Goal: Transaction & Acquisition: Purchase product/service

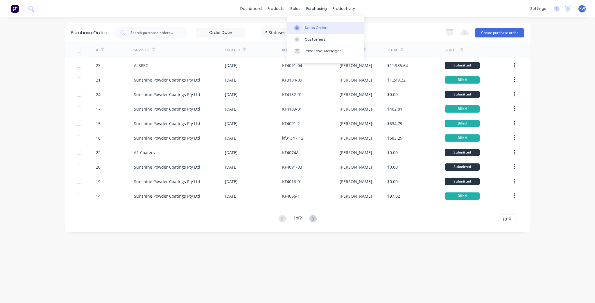
click at [302, 27] on div at bounding box center [298, 27] width 9 height 5
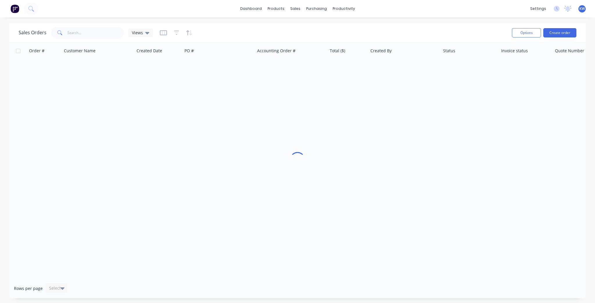
click at [94, 39] on div "Sales Orders Views" at bounding box center [263, 33] width 489 height 14
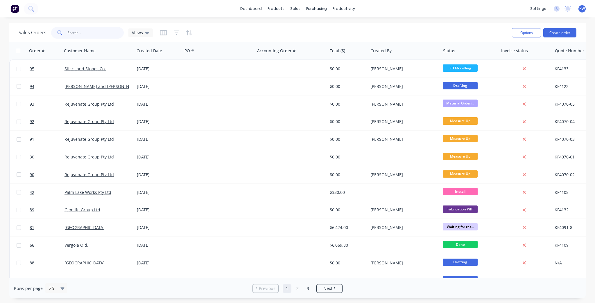
click at [95, 35] on input "text" at bounding box center [95, 33] width 57 height 12
type input "Janet"
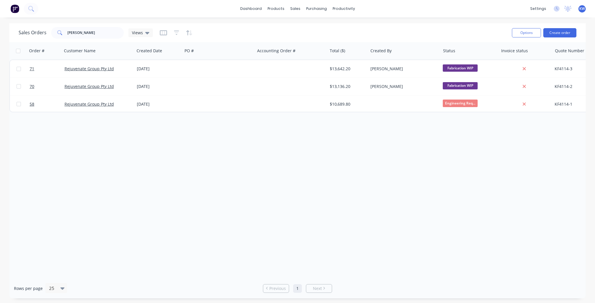
click at [413, 279] on div "Rows per page 25 Previous 1 Next" at bounding box center [297, 289] width 576 height 20
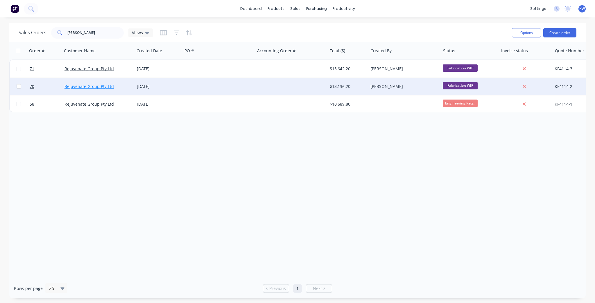
click at [105, 87] on link "Rejuvenate Group Pty Ltd" at bounding box center [88, 87] width 49 height 6
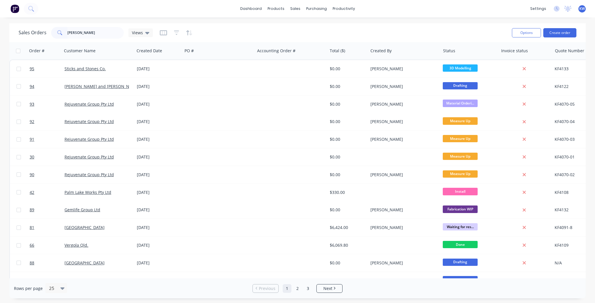
type input "[PERSON_NAME]"
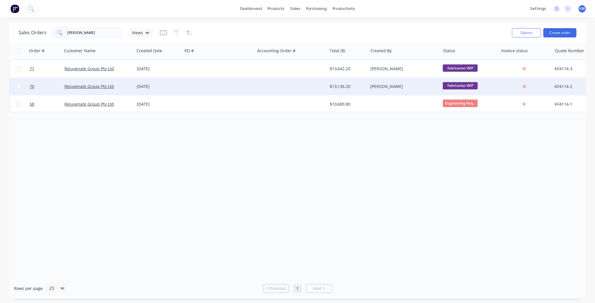
click at [185, 85] on div at bounding box center [218, 86] width 72 height 17
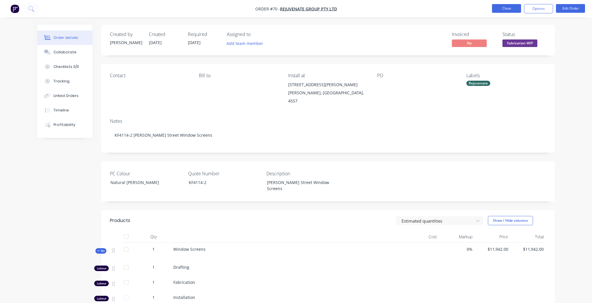
click at [514, 7] on button "Close" at bounding box center [506, 8] width 29 height 9
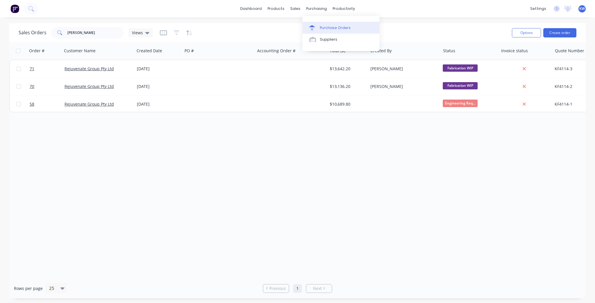
click at [330, 23] on link "Purchase Orders" at bounding box center [340, 28] width 77 height 12
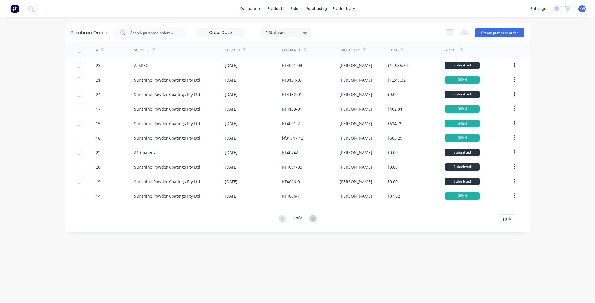
click at [137, 31] on input "text" at bounding box center [154, 33] width 48 height 6
type input "4114"
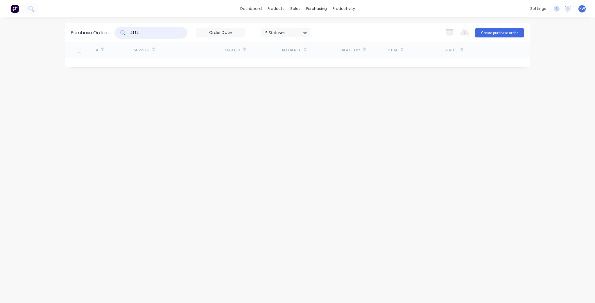
click at [159, 31] on input "4114" at bounding box center [154, 33] width 48 height 6
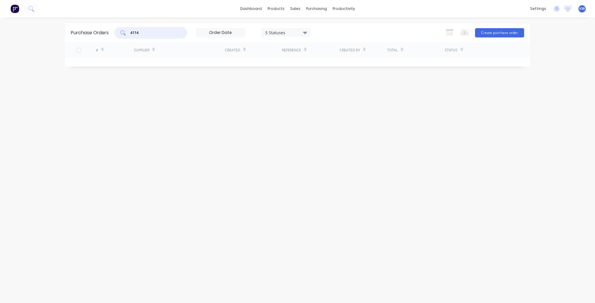
click at [159, 31] on input "4114" at bounding box center [154, 33] width 48 height 6
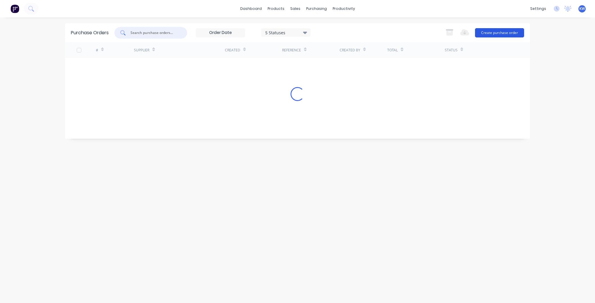
click at [500, 32] on button "Create purchase order" at bounding box center [499, 32] width 49 height 9
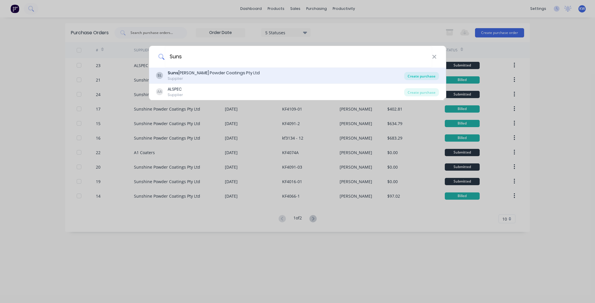
type input "Suns"
click at [420, 76] on div "Create purchase" at bounding box center [421, 76] width 35 height 8
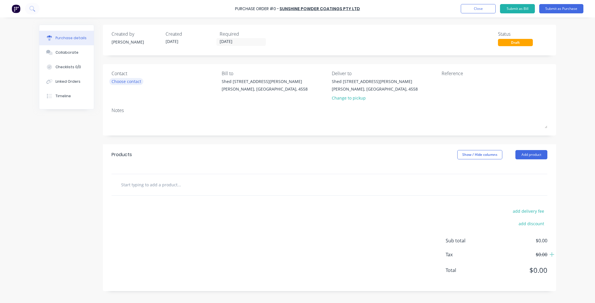
drag, startPoint x: 129, startPoint y: 91, endPoint x: 132, endPoint y: 83, distance: 7.9
click at [130, 89] on div "Contact Choose contact" at bounding box center [165, 87] width 106 height 34
click at [132, 83] on div "Choose contact" at bounding box center [127, 81] width 30 height 6
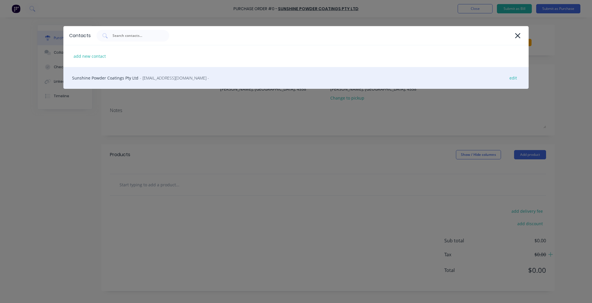
click at [98, 77] on div "Sunshine Powder Coatings Pty Ltd - [EMAIL_ADDRESS][DOMAIN_NAME] - edit" at bounding box center [295, 78] width 465 height 22
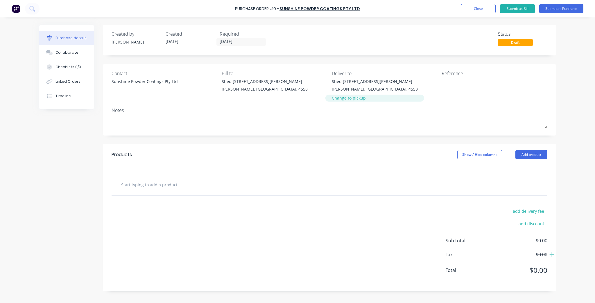
click at [351, 100] on div "Change to pickup" at bounding box center [375, 98] width 86 height 6
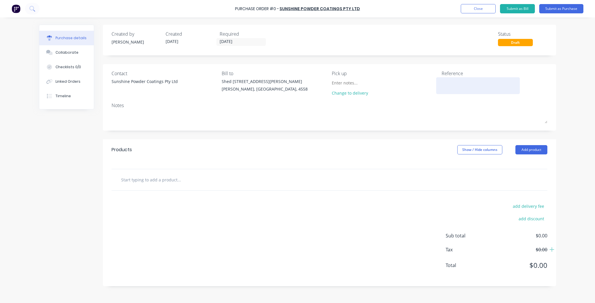
click at [458, 85] on textarea at bounding box center [478, 84] width 73 height 13
type textarea "KF"
type textarea "x"
type textarea "KF4"
type textarea "x"
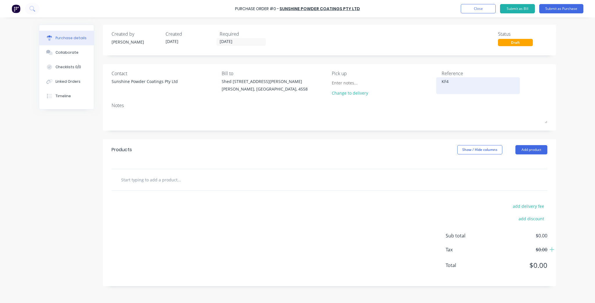
type textarea "KF41"
type textarea "x"
type textarea "KF411"
type textarea "x"
type textarea "KF4114"
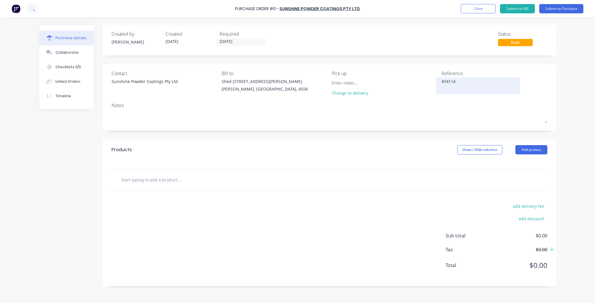
type textarea "x"
type textarea "KF4114-"
type textarea "x"
type textarea "KF4114-0"
type textarea "x"
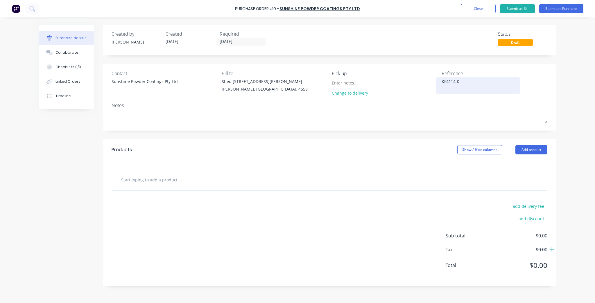
type textarea "KF4114-02"
type textarea "x"
type textarea "KF4114-0"
type textarea "x"
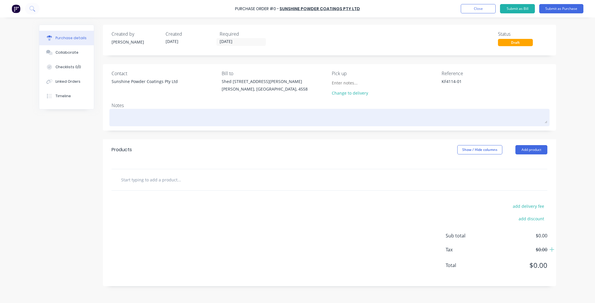
type textarea "KF4114-01"
type textarea "x"
type textarea "KF4114-01"
click at [137, 113] on textarea at bounding box center [330, 116] width 436 height 13
type textarea "x"
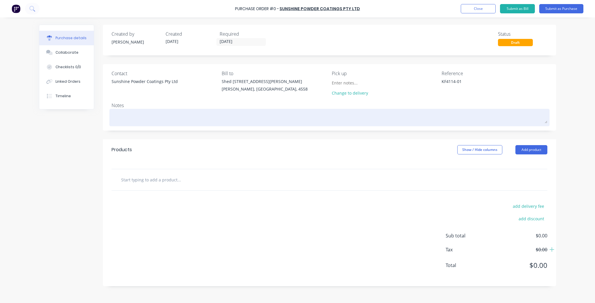
type textarea "P"
type textarea "x"
type textarea "Po"
type textarea "x"
type textarea "Pow"
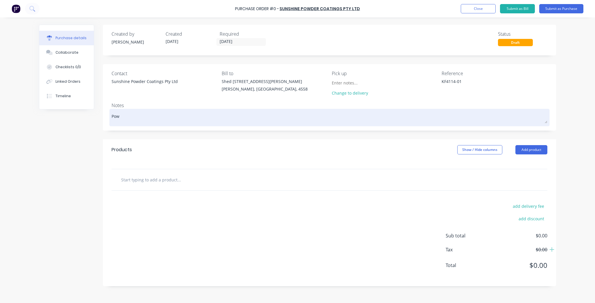
type textarea "x"
type textarea "Powd"
type textarea "x"
type textarea "Powde"
type textarea "x"
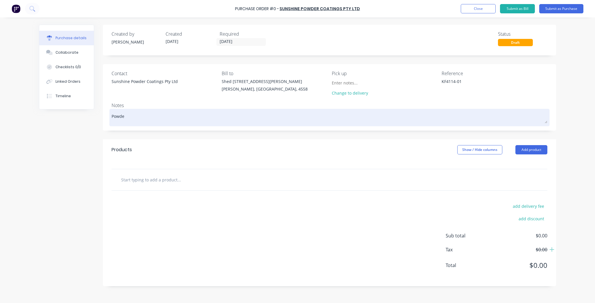
type textarea "Powder"
type textarea "x"
type textarea "Powderc"
type textarea "x"
type textarea "Powderco"
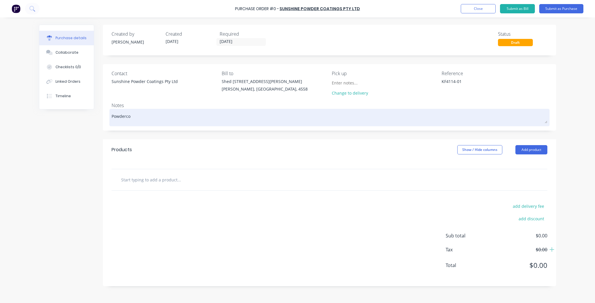
type textarea "x"
type textarea "Powdercoa"
type textarea "x"
type textarea "Powdercoat"
type textarea "x"
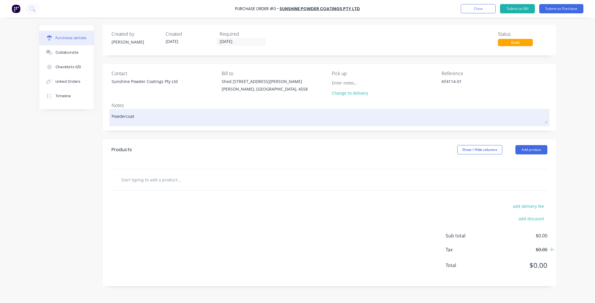
type textarea "Powdercoat"
type textarea "x"
type textarea "Powdercoat C"
type textarea "x"
type textarea "Powdercoat Co"
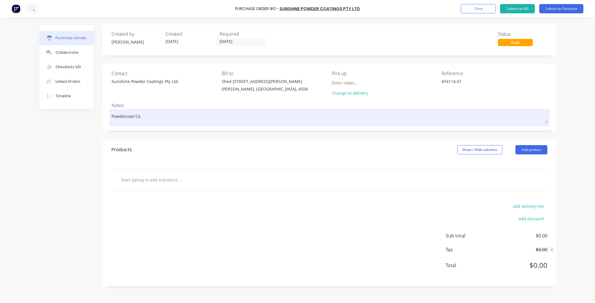
type textarea "x"
type textarea "Powdercoat Col"
type textarea "x"
type textarea "Powdercoat Colo"
type textarea "x"
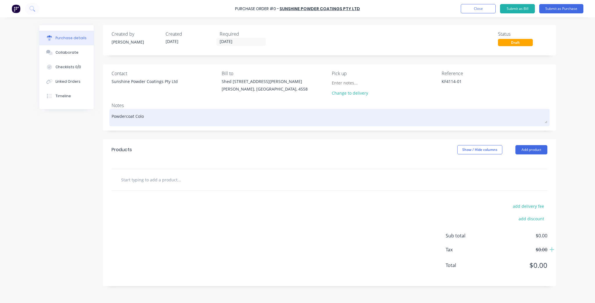
type textarea "Powdercoat Colou"
type textarea "x"
type textarea "Powdercoat Colour"
type textarea "x"
type textarea "Powdercoat Colour:"
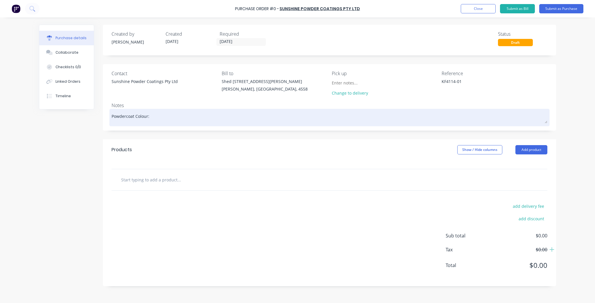
type textarea "x"
type textarea "Powdercoat Colour:"
type textarea "x"
type textarea "Powdercoat Colour: N"
type textarea "x"
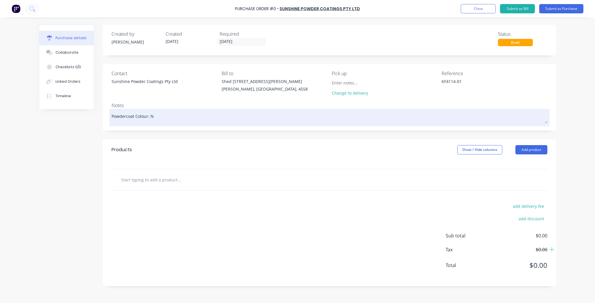
type textarea "Powdercoat Colour: Nt"
type textarea "x"
type textarea "Powdercoat Colour: Ntu"
type textarea "x"
type textarea "Powdercoat Colour: Ntur"
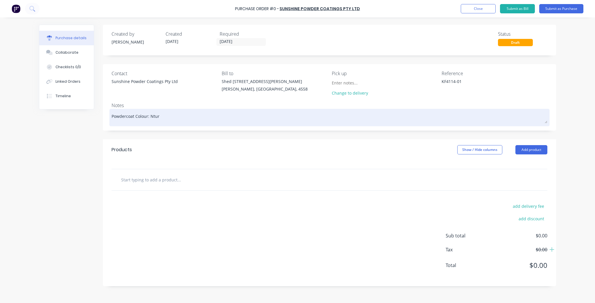
type textarea "x"
type textarea "Powdercoat Colour: Ntu"
type textarea "x"
type textarea "Powdercoat Colour: Nt"
type textarea "x"
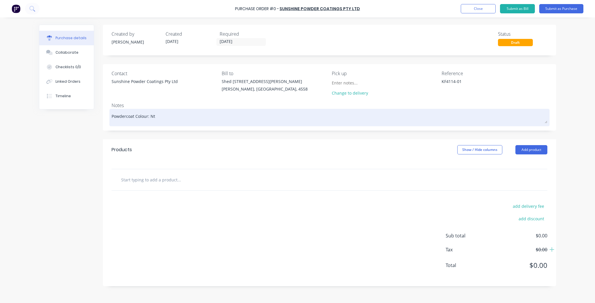
type textarea "Powdercoat Colour: N"
type textarea "x"
type textarea "Powdercoat Colour: Na"
type textarea "x"
type textarea "Powdercoat Colour: Nat"
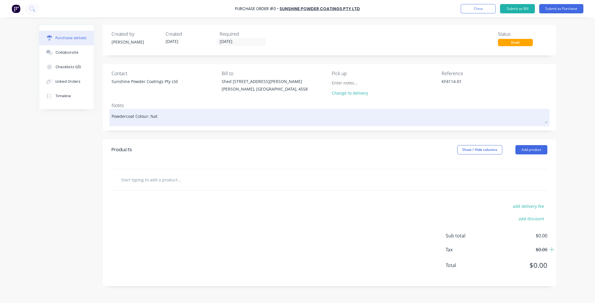
type textarea "x"
type textarea "Powdercoat Colour: Natu"
type textarea "x"
type textarea "Powdercoat Colour: Natur"
type textarea "x"
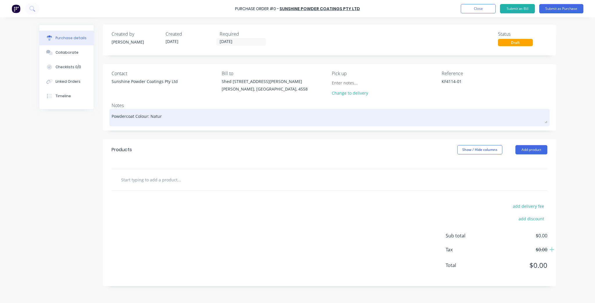
type textarea "Powdercoat Colour: Naturl"
type textarea "x"
type textarea "Powdercoat Colour: Naturla"
type textarea "x"
type textarea "Powdercoat Colour: Naturl"
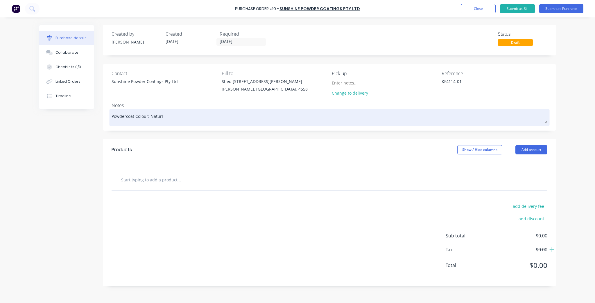
type textarea "x"
type textarea "Powdercoat Colour: Natur"
type textarea "x"
type textarea "Powdercoat Colour: Natura"
type textarea "x"
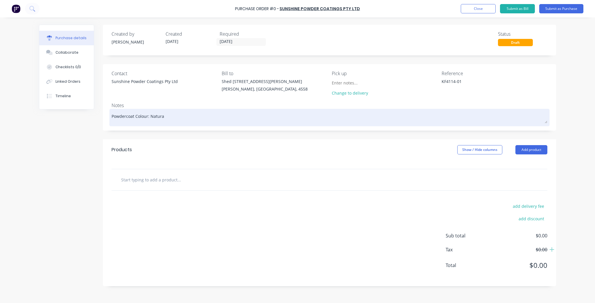
type textarea "Powdercoat Colour: Natural"
type textarea "x"
type textarea "Powdercoat Colour: Natural"
type textarea "x"
type textarea "Powdercoat Colour: Natural W"
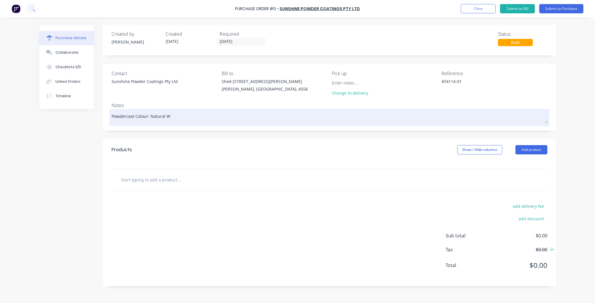
type textarea "x"
type textarea "Powdercoat Colour: Natural Wh"
type textarea "x"
type textarea "Powdercoat Colour: Natural Whi"
type textarea "x"
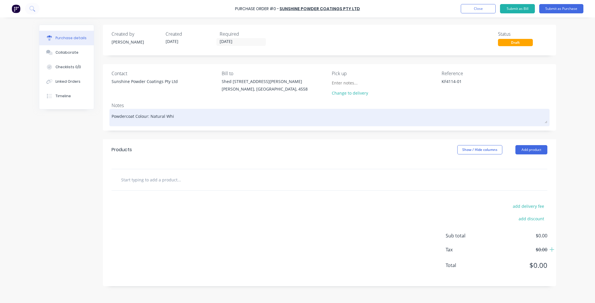
type textarea "Powdercoat Colour: Natural Whit"
type textarea "x"
type textarea "Powdercoat Colour: Natural White"
type textarea "x"
type textarea "Powdercoat Colour: Natural White"
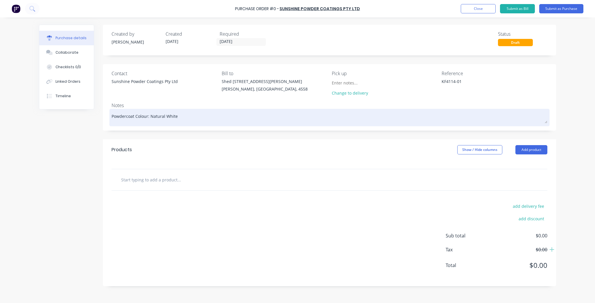
type textarea "x"
type textarea "Powdercoat Colour: Natural White M"
type textarea "x"
type textarea "Powdercoat Colour: Natural White Ma"
type textarea "x"
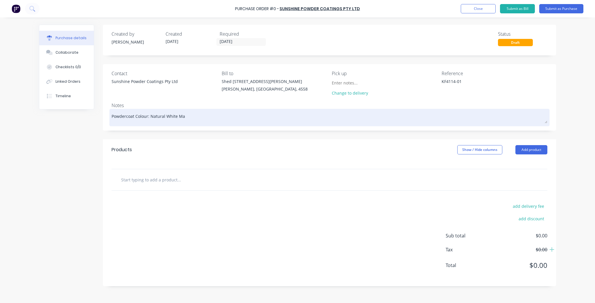
type textarea "Powdercoat Colour: Natural White Mat"
type textarea "x"
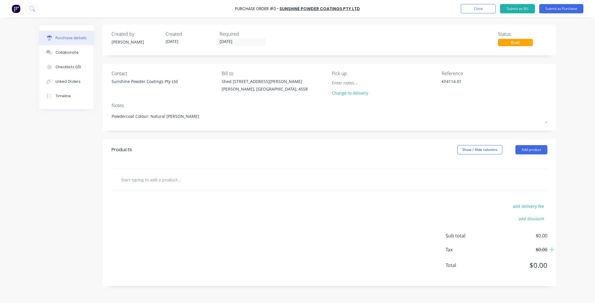
type textarea "Powdercoat Colour: Natural [PERSON_NAME]"
type textarea "x"
type textarea "Powdercoat Colour: Natural [PERSON_NAME]"
click at [161, 181] on input "text" at bounding box center [179, 180] width 116 height 12
type textarea "x"
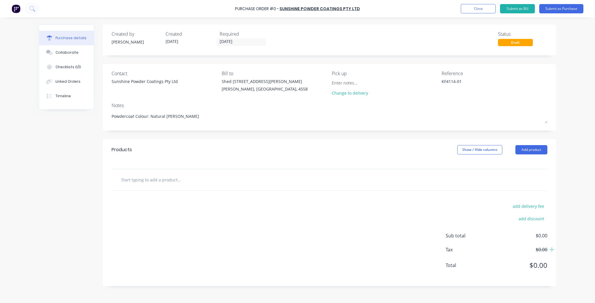
type input "W"
type textarea "x"
type input "Wi"
type textarea "x"
type input "Win"
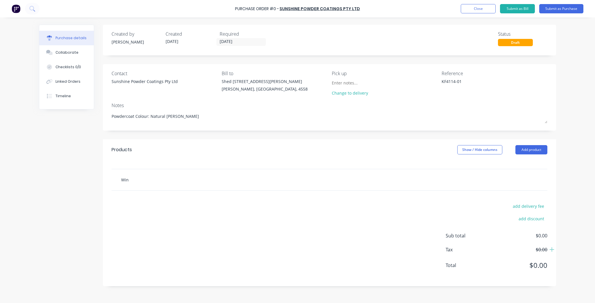
type textarea "x"
type input "Wind"
type textarea "x"
type input "Windo"
type textarea "x"
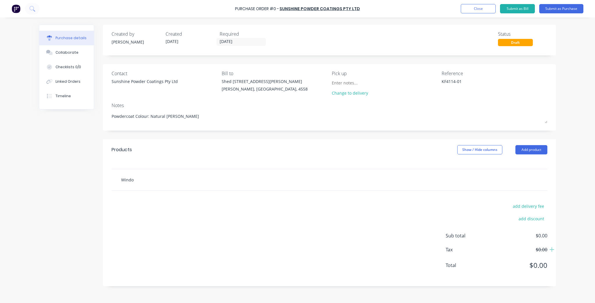
type input "Window"
type textarea "x"
type input "Window"
type textarea "x"
type input "Window S"
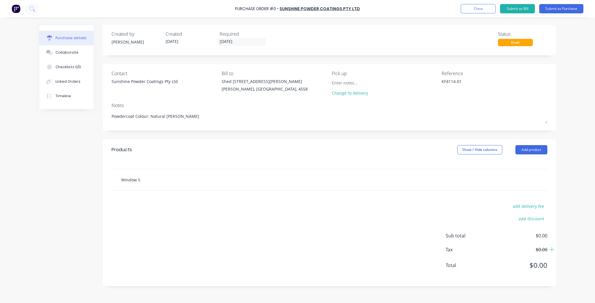
type textarea "x"
type input "Window Sc"
type textarea "x"
type input "Window Scr"
type textarea "x"
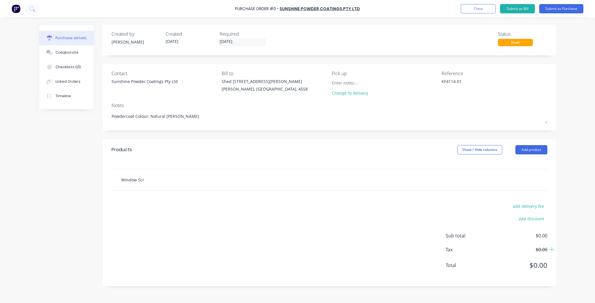
type input "Window Scre"
type textarea "x"
type input "Window Scree"
type textarea "x"
type input "Window Screen"
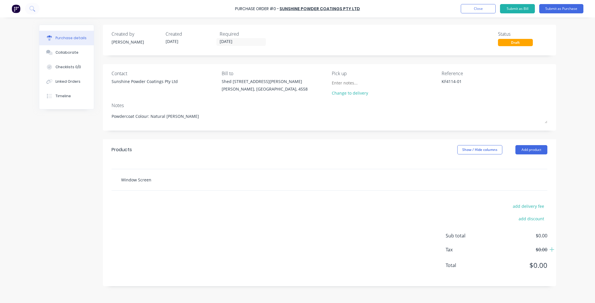
type textarea "x"
type input "Window Screens"
type textarea "x"
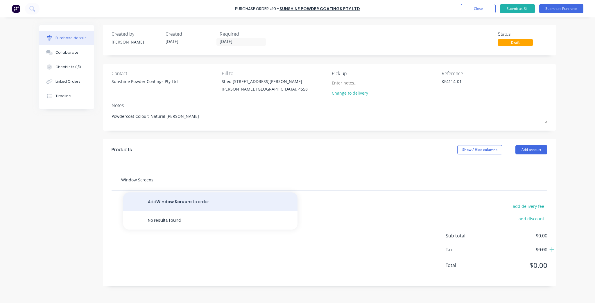
type input "Window Screens"
click at [196, 200] on button "Add Window Screens to order" at bounding box center [210, 202] width 174 height 19
type textarea "x"
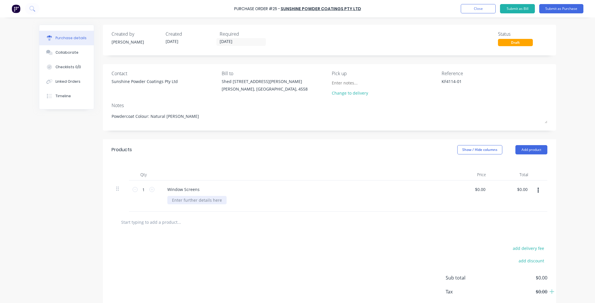
click at [192, 201] on div at bounding box center [196, 200] width 59 height 8
type textarea "x"
click at [199, 191] on div "Window Screens" at bounding box center [184, 189] width 42 height 8
click at [202, 189] on div "Window Screens 50x25x1.6mm battens" at bounding box center [205, 189] width 85 height 8
click at [205, 189] on div "Window Screens 50 x25x1.6mm battens" at bounding box center [206, 189] width 87 height 8
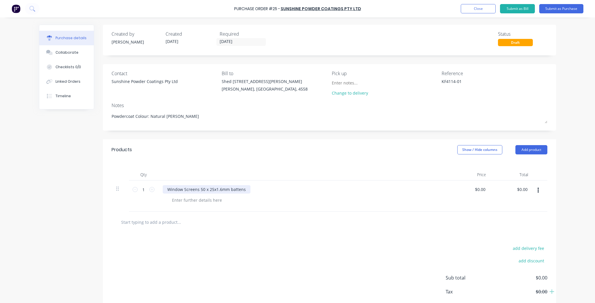
click at [212, 189] on div "Window Screens 50 x 25x1.6mm battens" at bounding box center [207, 189] width 88 height 8
click at [216, 189] on div "Window Screens 50 x 25 x1.6mm battens" at bounding box center [207, 189] width 89 height 8
click at [215, 189] on div "Window Screens 50 x 25 x1.6mm battens" at bounding box center [207, 189] width 89 height 8
click at [249, 191] on div "Window Screens 50 x 25 x 1.6mm battens" at bounding box center [208, 189] width 90 height 8
click at [247, 189] on div "Window Screens 50 x 25 x 1.6mm battens" at bounding box center [208, 189] width 90 height 8
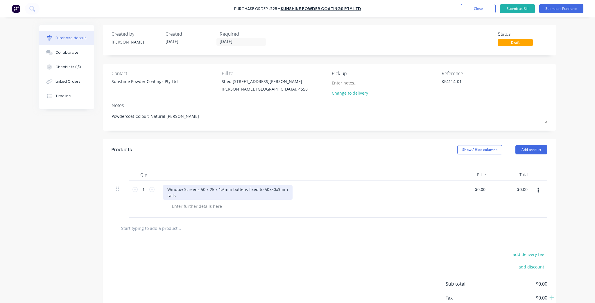
click at [265, 190] on div "Window Screens 50 x 25 x 1.6mm battens fixed to 50x50x3mm rails" at bounding box center [228, 192] width 130 height 15
click at [268, 189] on div "Window Screens 50 x 25 x 1.6mm battens fixed to 50 x50x3mm rails" at bounding box center [228, 192] width 131 height 15
click at [275, 190] on div "Window Screens 50 x 25 x 1.6mm battens fixed to 50 x 50x3mm rails" at bounding box center [229, 192] width 132 height 15
click at [277, 190] on div "Window Screens 50 x 25 x 1.6mm battens fixed to 50 x 50 x3mm rails" at bounding box center [229, 192] width 133 height 15
type textarea "x"
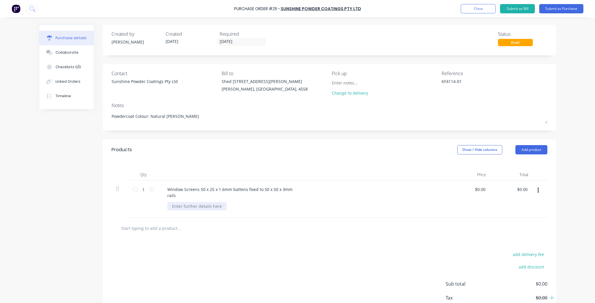
click at [193, 206] on div at bounding box center [196, 206] width 59 height 8
click at [313, 266] on div "add delivery fee add discount Sub total $0.00 Tax $0.00 Total $0.00" at bounding box center [329, 299] width 453 height 96
click at [558, 6] on button "Submit as Purchase" at bounding box center [561, 8] width 44 height 9
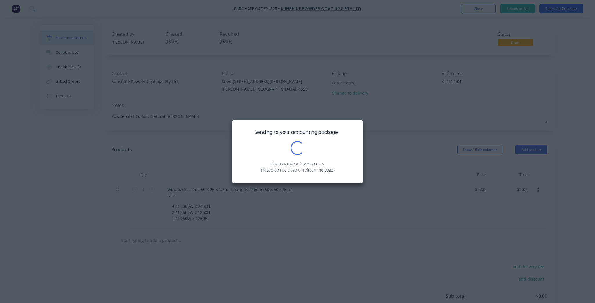
type textarea "x"
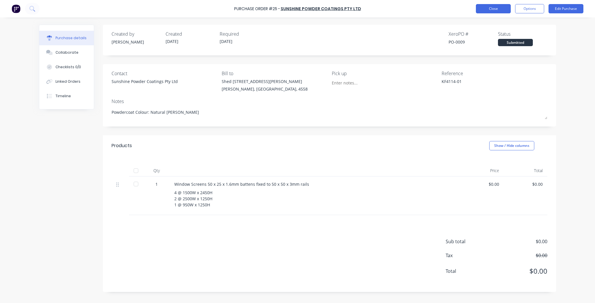
click at [493, 7] on button "Close" at bounding box center [493, 8] width 35 height 9
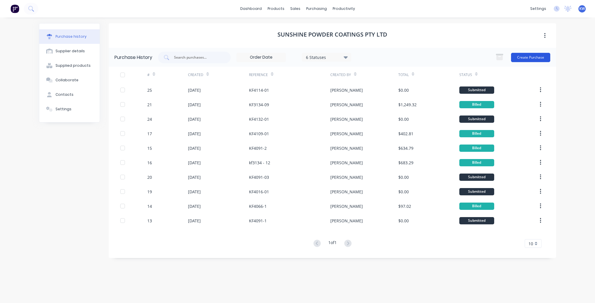
click at [536, 58] on button "Create Purchase" at bounding box center [530, 57] width 39 height 9
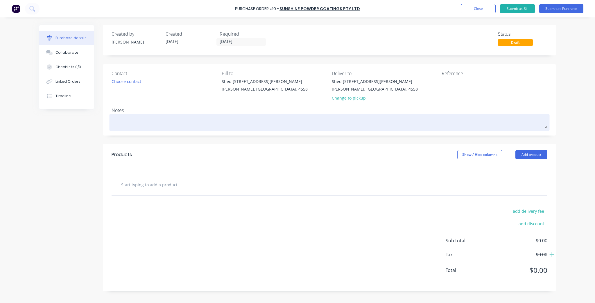
click at [178, 123] on textarea at bounding box center [330, 121] width 436 height 13
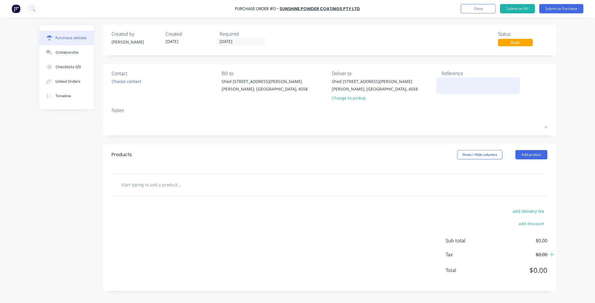
click at [457, 85] on textarea at bounding box center [478, 84] width 73 height 13
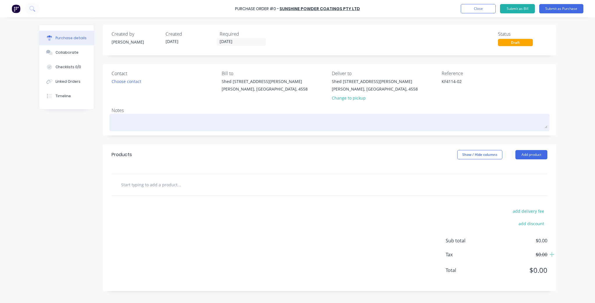
type textarea "KF4114-02"
type textarea "x"
type textarea "KF4114-02"
click at [151, 119] on textarea at bounding box center [330, 121] width 436 height 13
type textarea "x"
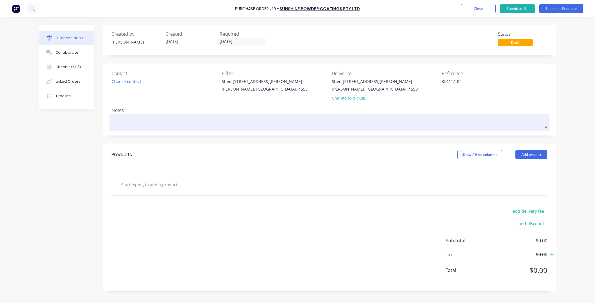
type textarea "P"
type textarea "x"
type textarea "Po"
type textarea "x"
type textarea "Pow"
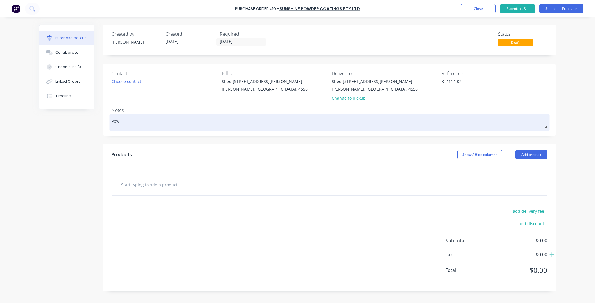
type textarea "x"
type textarea "Powd"
type textarea "x"
type textarea "Powde"
type textarea "x"
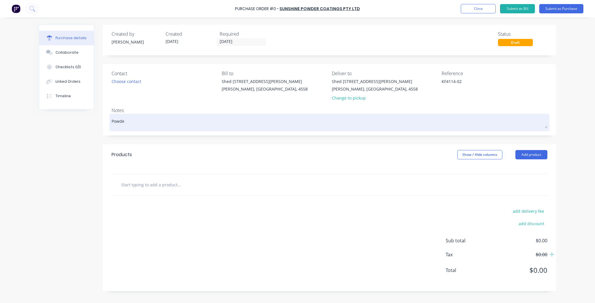
type textarea "Powder"
type textarea "x"
type textarea "Powderc"
type textarea "x"
type textarea "Powderco"
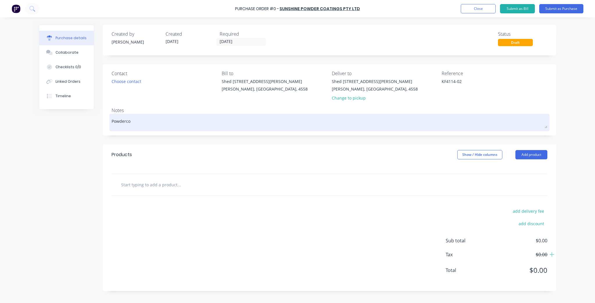
type textarea "x"
type textarea "Powdercoa"
type textarea "x"
type textarea "Powdercoat"
type textarea "x"
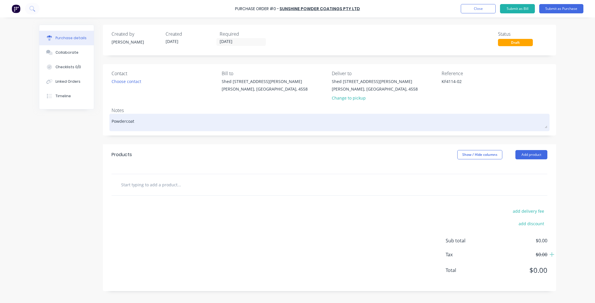
type textarea "Powdercoat"
type textarea "x"
type textarea "Powdercoat C"
type textarea "x"
type textarea "Powdercoat Co"
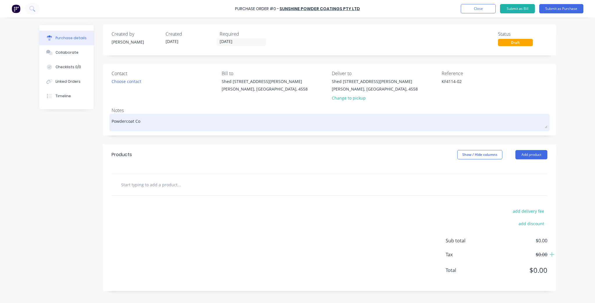
type textarea "x"
type textarea "Powdercoat Cok"
type textarea "x"
type textarea "Powdercoat [PERSON_NAME]"
type textarea "x"
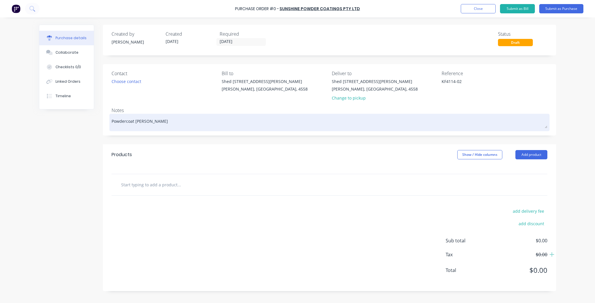
type textarea "Powdercoat Cok"
type textarea "x"
type textarea "Powdercoat Co"
type textarea "x"
type textarea "Powdercoat Col"
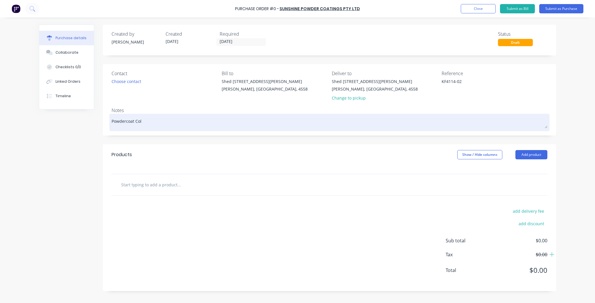
type textarea "x"
type textarea "Powdercoat Colo"
type textarea "x"
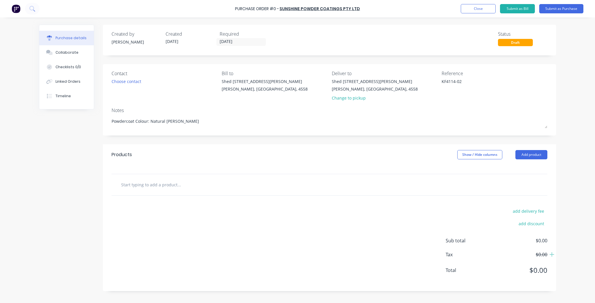
click at [151, 185] on input "text" at bounding box center [179, 185] width 116 height 12
paste input "aluminium 50x25x1.6mm battens fixed to 50x50x3mm frame"
drag, startPoint x: 143, startPoint y: 186, endPoint x: 125, endPoint y: 186, distance: 18.0
click at [125, 186] on input "Screens aluminium 50x25x1.6mm battens fixed to 50x50x3mm frame" at bounding box center [179, 185] width 116 height 12
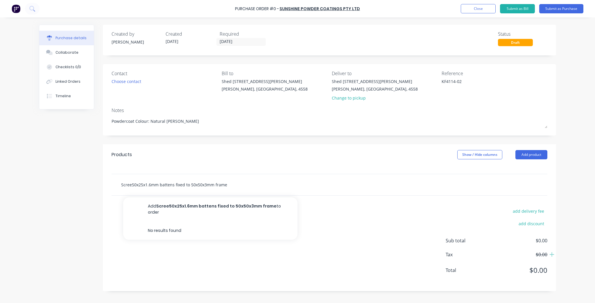
scroll to position [0, 0]
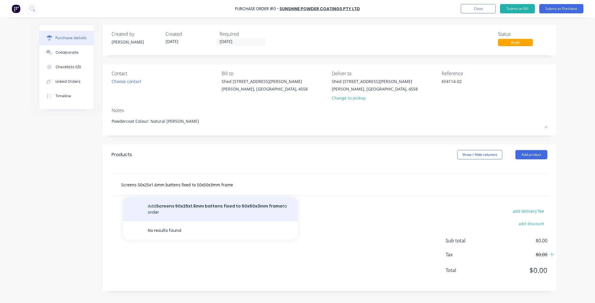
click at [229, 206] on button "Add Screens 50x25x1.6mm battens fixed to 50x50x3mm frame to order" at bounding box center [210, 210] width 174 height 24
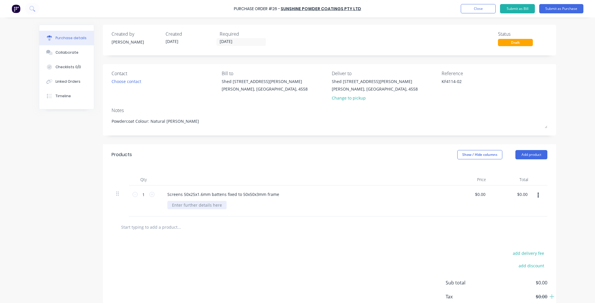
click at [214, 206] on div at bounding box center [196, 205] width 59 height 8
click at [167, 196] on div "Screens 50x25x1.6mm battens fixed to 50x50x3mm frame" at bounding box center [223, 194] width 121 height 8
click at [179, 207] on div at bounding box center [196, 205] width 59 height 8
click at [363, 252] on div "add delivery fee add discount Sub total $0.00 Tax $0.00 Total $0.00" at bounding box center [329, 292] width 453 height 96
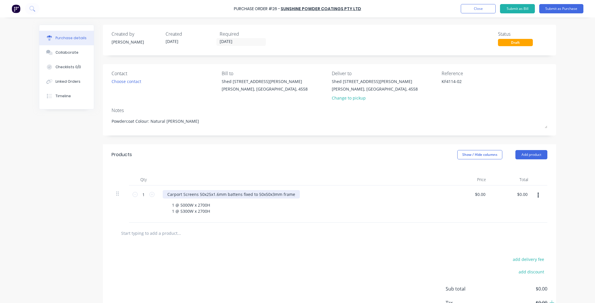
click at [199, 194] on div "Carport Screens 50x25x1.6mm battens fixed to 50x50x3mm frame" at bounding box center [231, 194] width 137 height 8
click at [202, 193] on div "Carport Screens 50x25x1.6mm battens fixed to 50x50x3mm frame" at bounding box center [231, 194] width 137 height 8
click at [205, 194] on div "Carport Screens 50 x25x1.6mm battens fixed to 50x50x3mm frame" at bounding box center [232, 194] width 138 height 8
click at [209, 195] on div "Carport Screens 50 x 25x1.6mm battens fixed to 50x50x3mm frame" at bounding box center [232, 194] width 139 height 8
click at [214, 195] on div "Carport Screens 50 x 25 x1.6mm battens fixed to 50x50x3mm frame" at bounding box center [233, 194] width 141 height 8
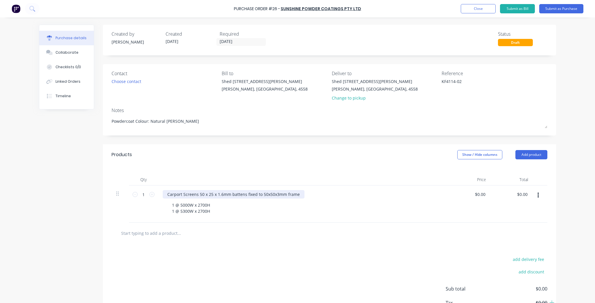
click at [264, 195] on div "Carport Screens 50 x 25 x 1.6mm battens fixed to 50x50x3mm frame" at bounding box center [234, 194] width 142 height 8
click at [268, 195] on div "Carport Screens 50 x 25 x 1.6mm battens fixed to 50 x50x3mm frame" at bounding box center [234, 194] width 143 height 8
click at [274, 195] on div "Carport Screens 50 x 25 x 1.6mm battens fixed to 50 x 50x3mm frame" at bounding box center [235, 194] width 144 height 8
click at [277, 195] on div "Carport Screens 50 x 25 x 1.6mm battens fixed to 50 x 50 x3mm frame" at bounding box center [235, 194] width 145 height 8
click at [404, 232] on div at bounding box center [329, 233] width 426 height 12
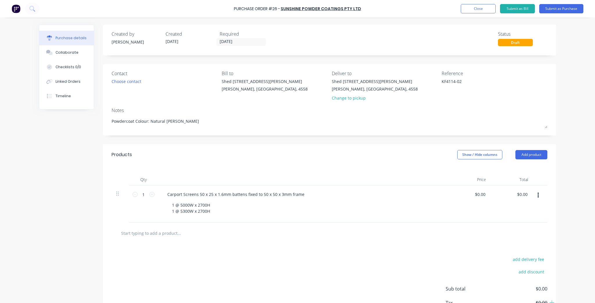
click at [120, 71] on div "Contact" at bounding box center [165, 73] width 106 height 7
drag, startPoint x: 121, startPoint y: 76, endPoint x: 121, endPoint y: 80, distance: 4.1
click at [121, 79] on div "Contact Choose contact" at bounding box center [165, 87] width 106 height 34
click at [121, 80] on div "Choose contact" at bounding box center [127, 81] width 30 height 6
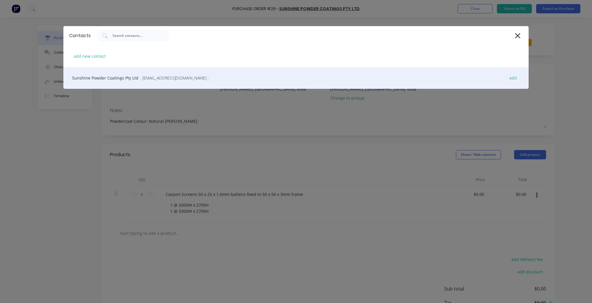
click at [114, 84] on div "Sunshine Powder Coatings Pty Ltd - [EMAIL_ADDRESS][DOMAIN_NAME] - edit" at bounding box center [295, 78] width 465 height 22
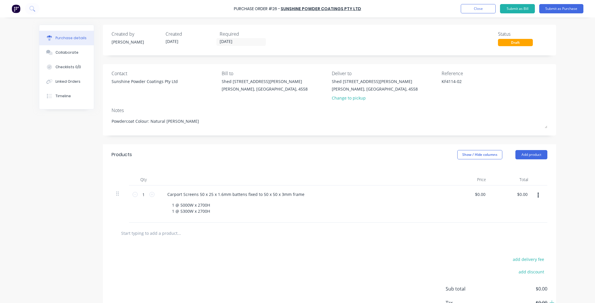
click at [357, 148] on div "Products Show / Hide columns Add product" at bounding box center [329, 154] width 453 height 21
click at [556, 10] on button "Submit as Purchase" at bounding box center [561, 8] width 44 height 9
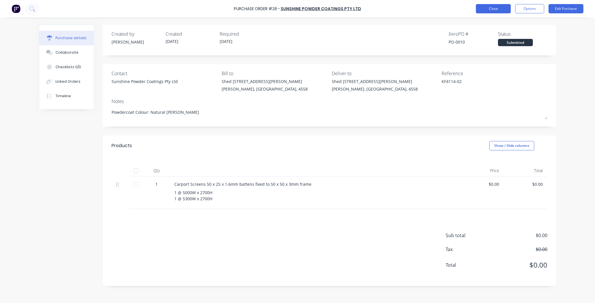
click at [490, 10] on button "Close" at bounding box center [493, 8] width 35 height 9
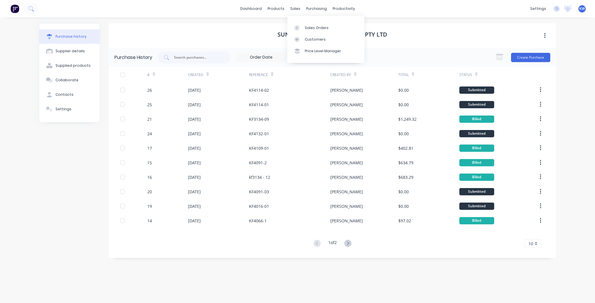
click at [305, 21] on div "Sales Orders Customers Price Level Manager" at bounding box center [325, 39] width 77 height 47
click at [305, 24] on link "Sales Orders" at bounding box center [325, 28] width 77 height 12
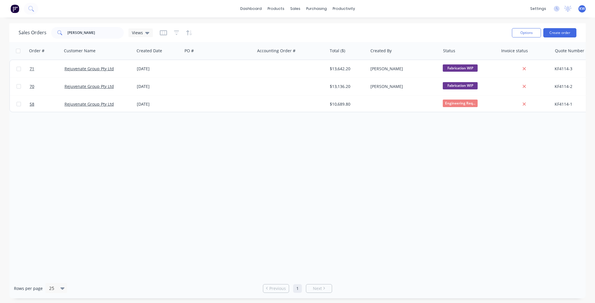
scroll to position [0, 109]
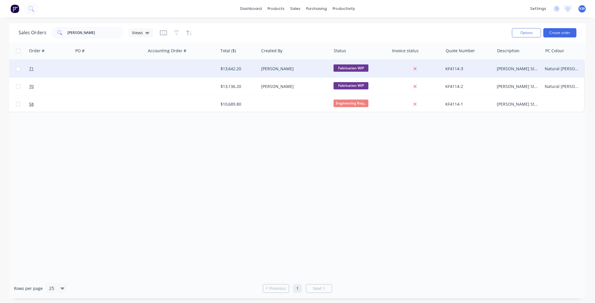
click at [551, 73] on div "Natural [PERSON_NAME]" at bounding box center [563, 68] width 42 height 17
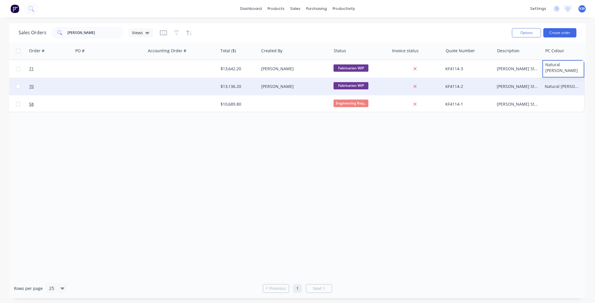
click at [558, 88] on div "Natural [PERSON_NAME]" at bounding box center [562, 87] width 35 height 6
click at [321, 29] on div "Purchase Orders" at bounding box center [335, 27] width 31 height 5
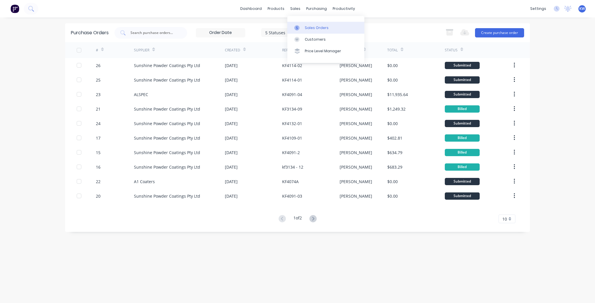
click at [311, 29] on div "Sales Orders" at bounding box center [317, 27] width 24 height 5
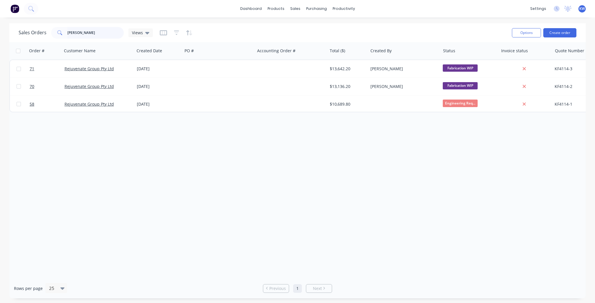
click at [84, 30] on input "[PERSON_NAME]" at bounding box center [95, 33] width 57 height 12
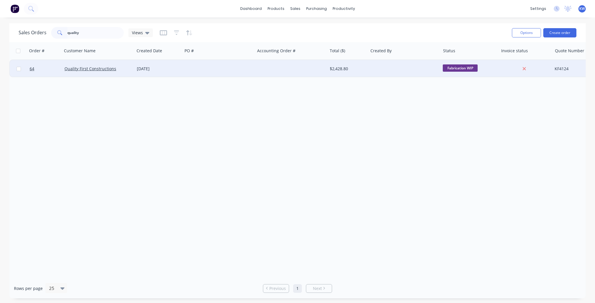
click at [237, 74] on div at bounding box center [218, 68] width 72 height 17
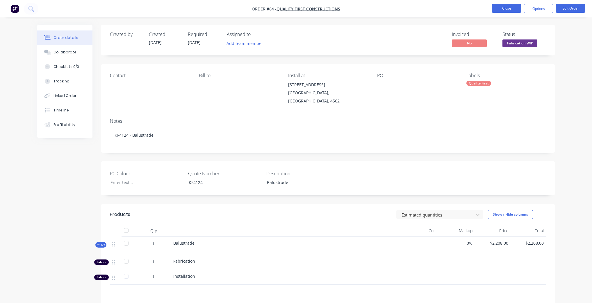
click at [514, 4] on button "Close" at bounding box center [506, 8] width 29 height 9
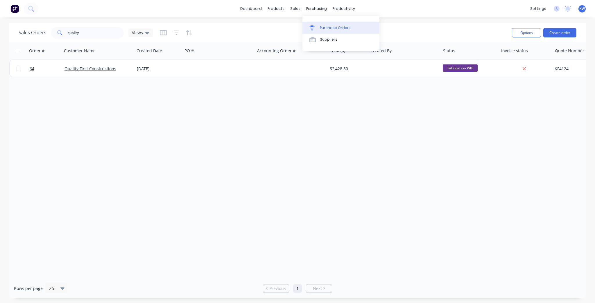
click at [337, 26] on div "Purchase Orders" at bounding box center [335, 27] width 31 height 5
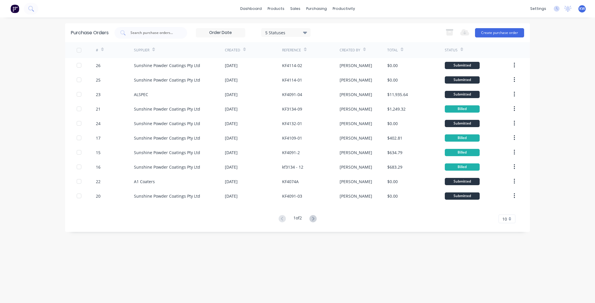
click at [512, 27] on div "Export to Excel (XLSX) Create purchase order" at bounding box center [483, 33] width 82 height 12
click at [510, 34] on button "Create purchase order" at bounding box center [499, 32] width 49 height 9
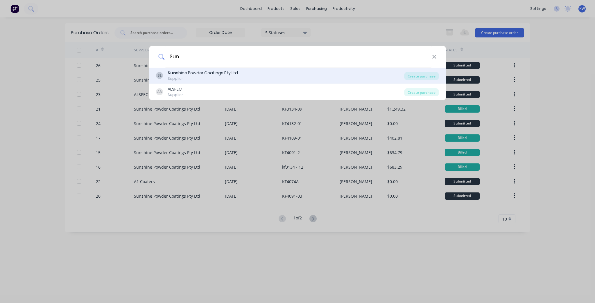
click at [198, 71] on div "Sun shine Powder Coatings Pty Ltd" at bounding box center [203, 73] width 70 height 6
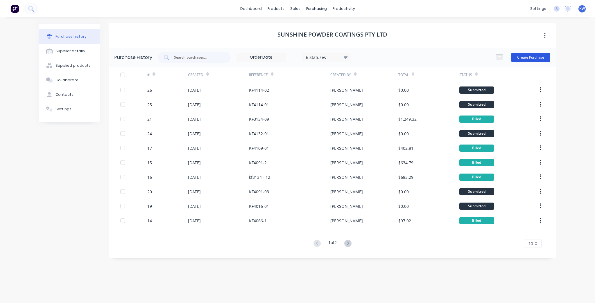
click at [525, 58] on button "Create Purchase" at bounding box center [530, 57] width 39 height 9
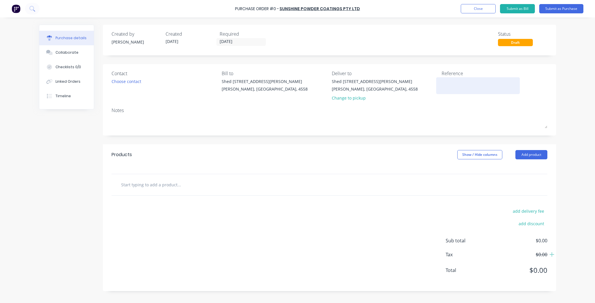
click at [459, 83] on textarea at bounding box center [478, 84] width 73 height 13
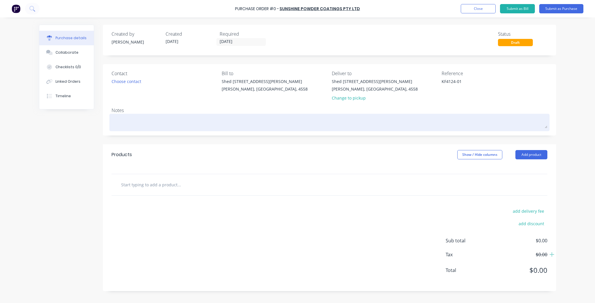
click at [164, 120] on textarea at bounding box center [330, 121] width 436 height 13
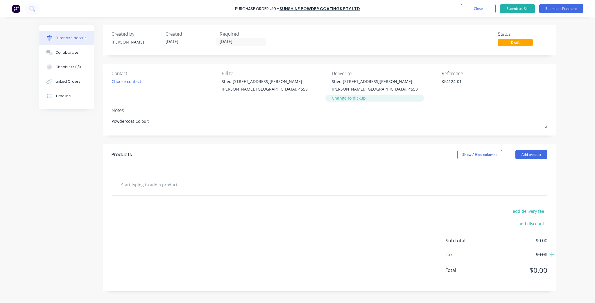
click at [347, 99] on div "Change to pickup" at bounding box center [375, 98] width 86 height 6
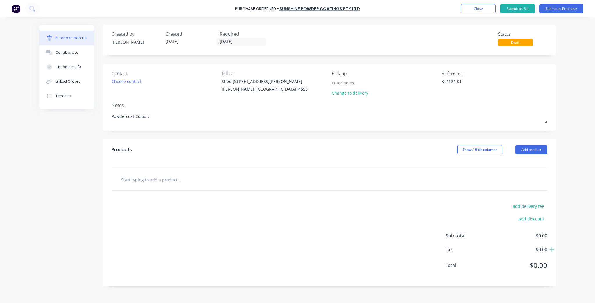
click at [185, 185] on input "text" at bounding box center [179, 180] width 116 height 12
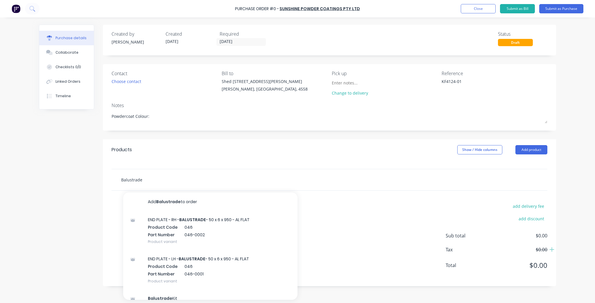
paste input "50x50x3mm top and bottom rails with 20x3mm CHS spigots at 100mm centres."
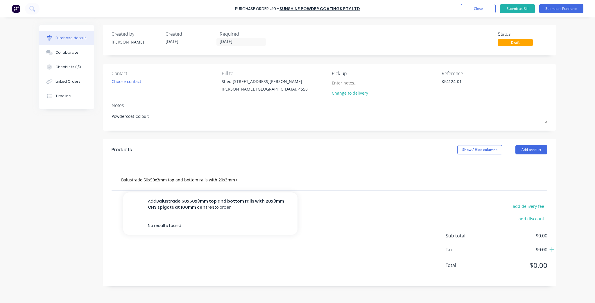
click at [231, 210] on button "Add Balustrade 50x50x3mm top and bottom rails with 20x3mm CHS spigots at 100mm …" at bounding box center [210, 205] width 174 height 24
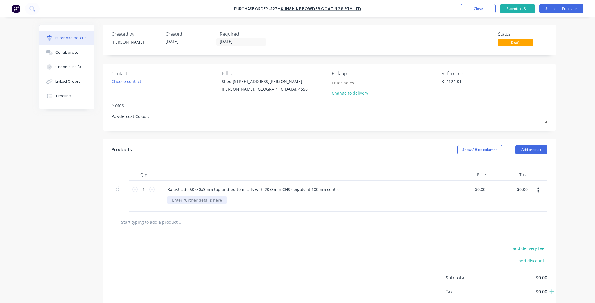
click at [213, 199] on div at bounding box center [196, 200] width 59 height 8
click at [186, 201] on div "2 @ 2400" at bounding box center [180, 200] width 27 height 8
click at [187, 201] on div "2 @ 2400" at bounding box center [180, 200] width 27 height 8
click at [187, 189] on div "Balustrade 50x50x3mm top and bottom rails with 20x3mm CHS spigots at 100mm cent…" at bounding box center [255, 189] width 184 height 8
click at [302, 226] on div at bounding box center [329, 222] width 426 height 12
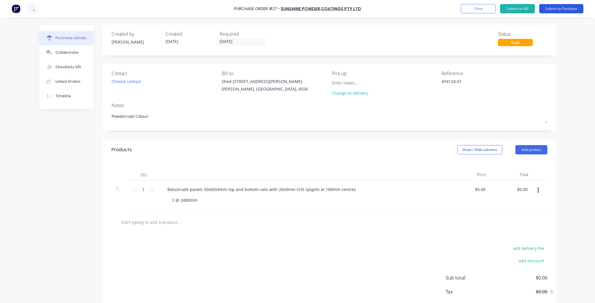
click at [557, 7] on button "Submit as Purchase" at bounding box center [561, 8] width 44 height 9
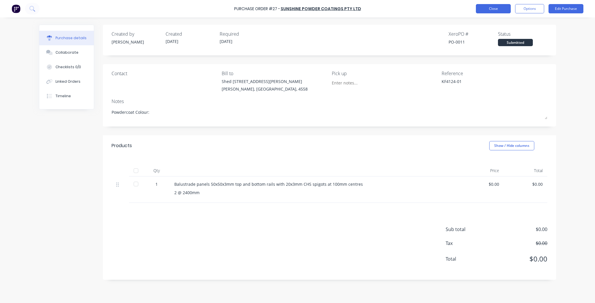
click at [497, 8] on button "Close" at bounding box center [493, 8] width 35 height 9
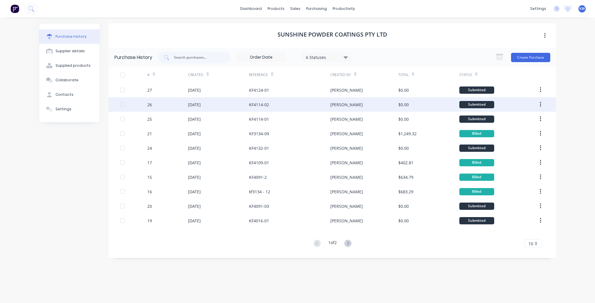
click at [352, 98] on div "[PERSON_NAME]" at bounding box center [364, 104] width 68 height 15
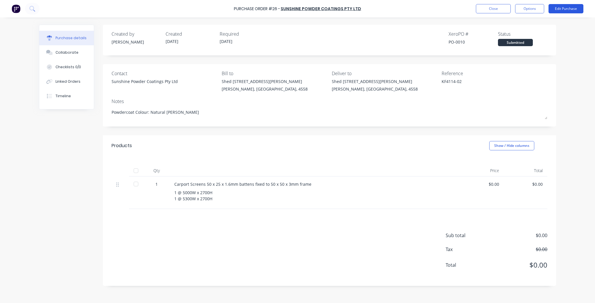
click at [560, 10] on button "Edit Purchase" at bounding box center [566, 8] width 35 height 9
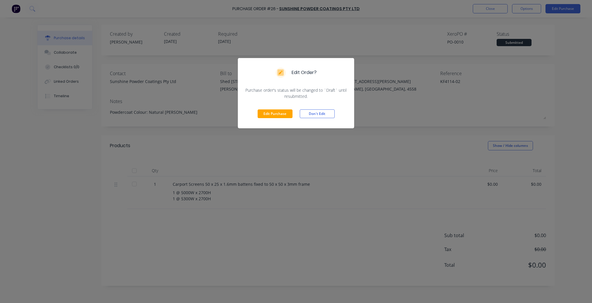
click at [251, 115] on div "Edit Purchase Don't Edit" at bounding box center [296, 113] width 116 height 29
click at [277, 115] on button "Edit Purchase" at bounding box center [274, 114] width 35 height 9
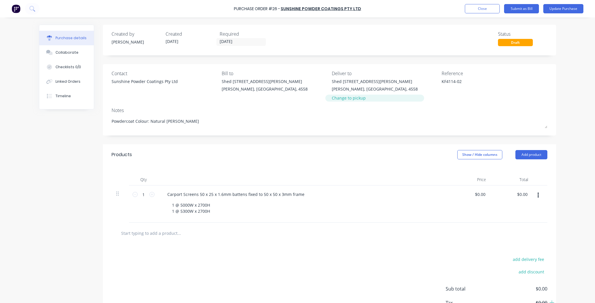
click at [344, 98] on div "Change to pickup" at bounding box center [375, 98] width 86 height 6
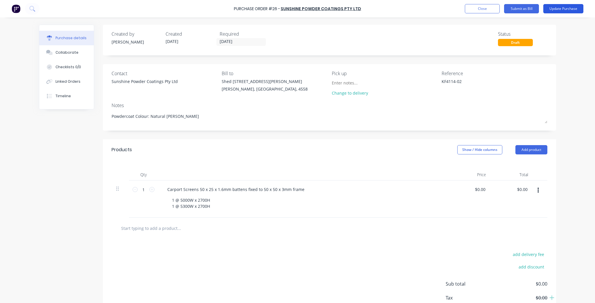
click at [569, 8] on button "Update Purchase" at bounding box center [563, 8] width 40 height 9
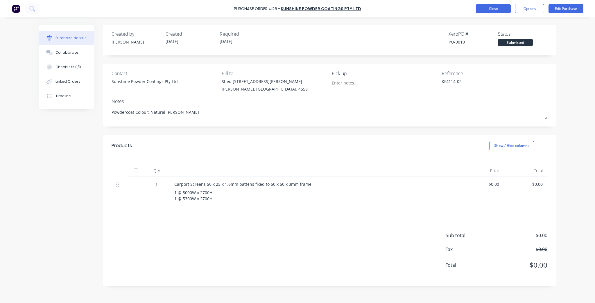
click at [488, 8] on button "Close" at bounding box center [493, 8] width 35 height 9
